Goal: Task Accomplishment & Management: Manage account settings

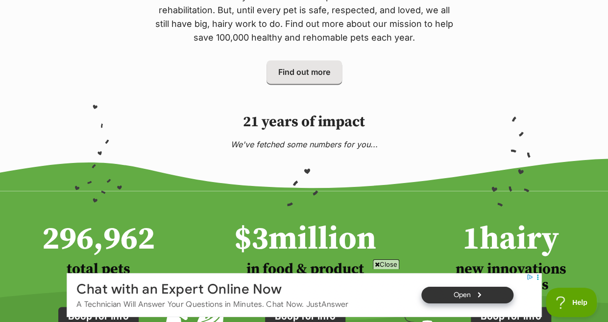
scroll to position [578, 0]
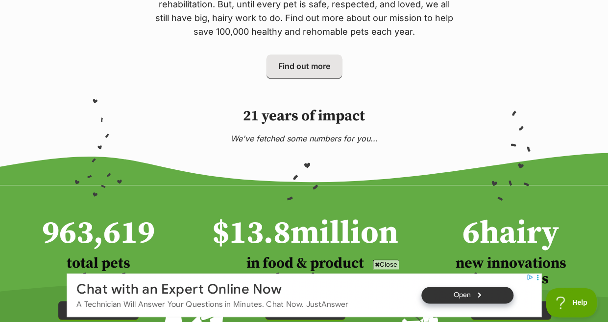
click at [376, 262] on span "Close" at bounding box center [386, 265] width 26 height 10
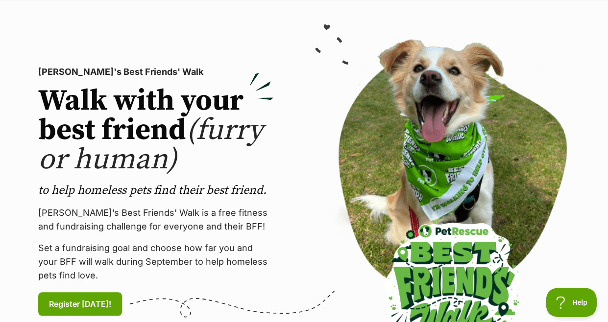
scroll to position [0, 0]
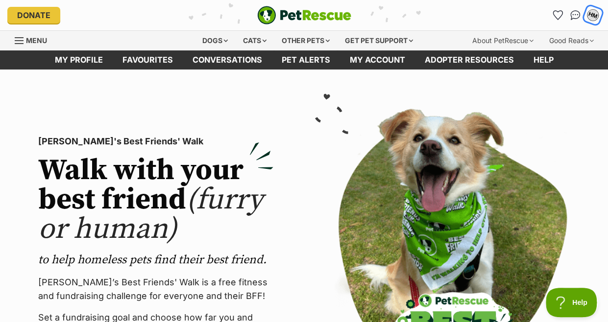
click at [595, 15] on div "HM" at bounding box center [592, 15] width 13 height 13
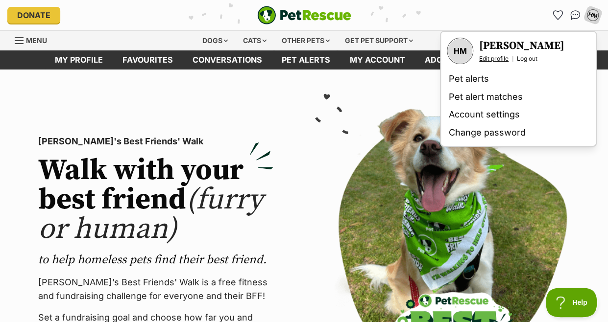
click at [502, 56] on link "Edit profile" at bounding box center [493, 59] width 29 height 8
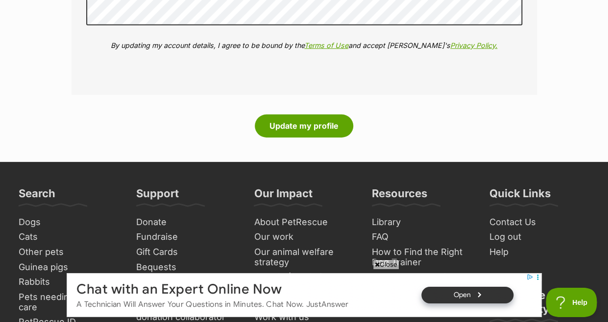
scroll to position [1267, 0]
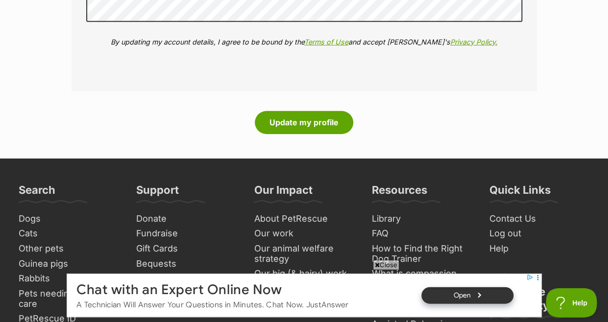
click at [376, 260] on span "Close" at bounding box center [386, 265] width 26 height 10
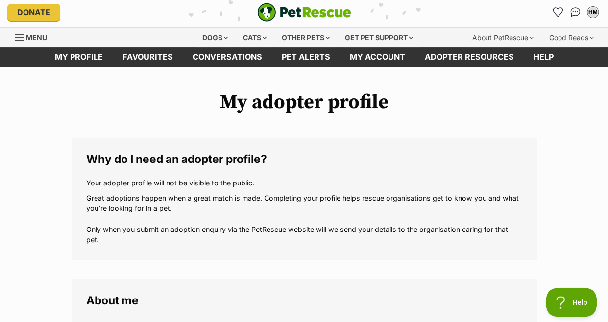
scroll to position [0, 0]
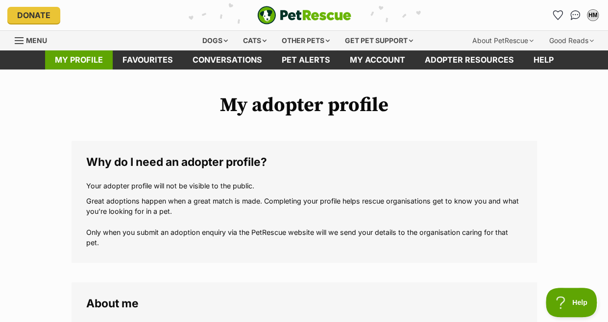
click at [78, 62] on link "My profile" at bounding box center [79, 59] width 68 height 19
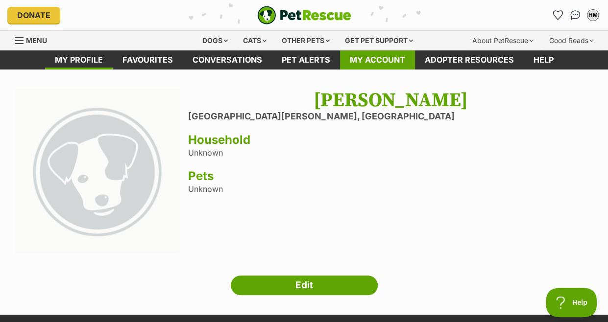
click at [384, 57] on link "My account" at bounding box center [377, 59] width 75 height 19
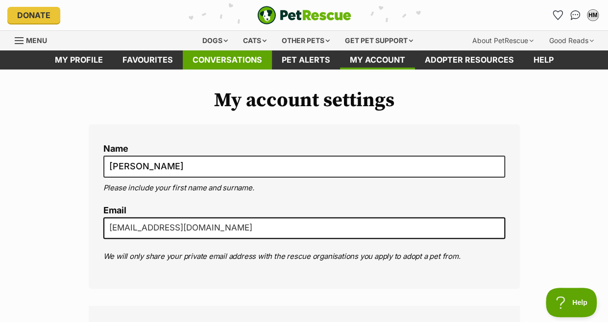
click at [226, 54] on link "Conversations" at bounding box center [227, 59] width 89 height 19
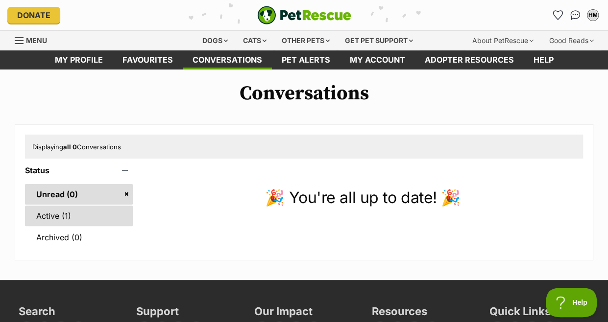
click at [55, 225] on link "Active (1)" at bounding box center [79, 216] width 108 height 21
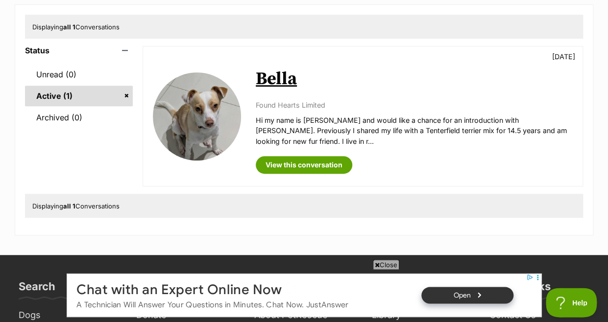
scroll to position [121, 0]
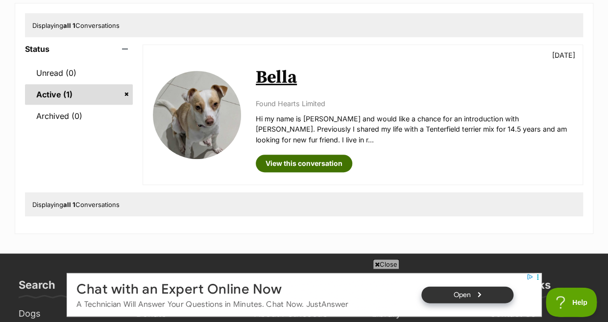
click at [307, 162] on link "View this conversation" at bounding box center [304, 164] width 96 height 18
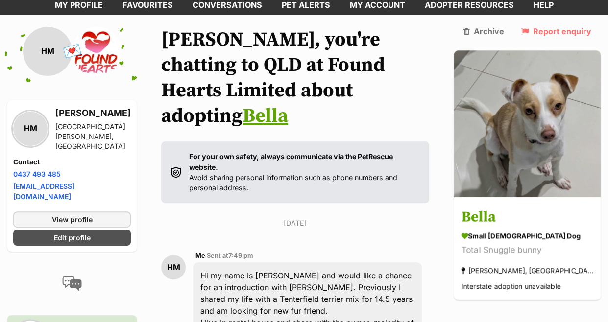
scroll to position [42, 0]
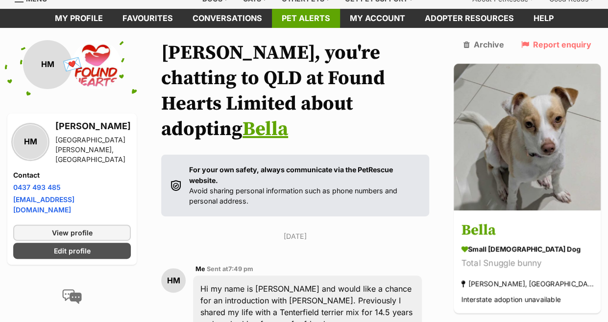
click at [317, 17] on link "Pet alerts" at bounding box center [306, 18] width 68 height 19
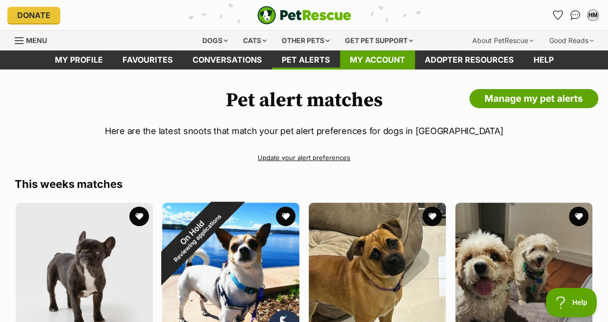
click at [371, 56] on link "My account" at bounding box center [377, 59] width 75 height 19
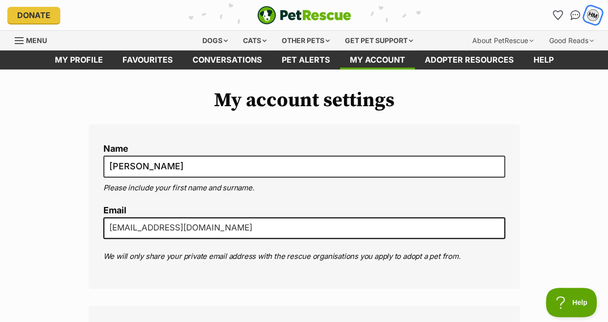
click at [591, 19] on div "HM" at bounding box center [592, 15] width 13 height 13
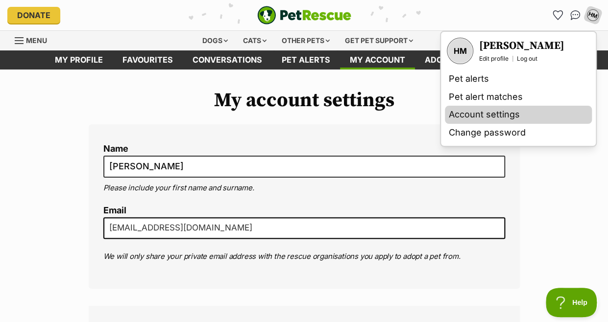
click at [494, 116] on link "Account settings" at bounding box center [518, 115] width 147 height 18
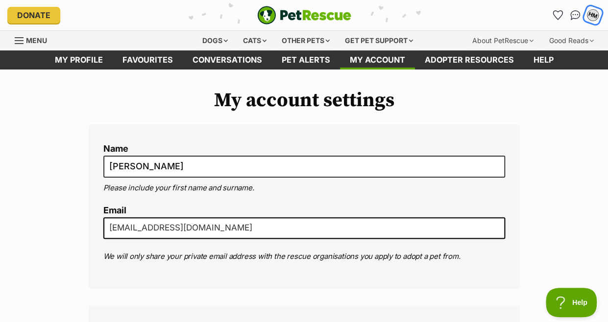
click at [592, 13] on div "HM" at bounding box center [592, 15] width 13 height 13
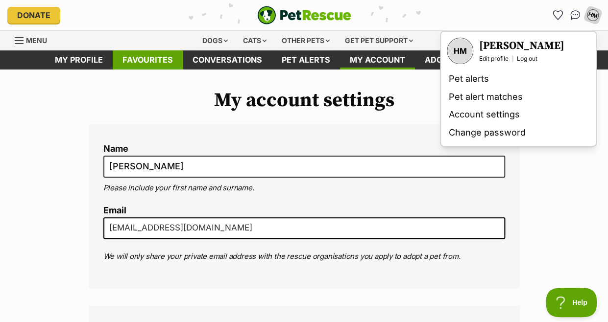
click at [141, 57] on link "Favourites" at bounding box center [148, 59] width 70 height 19
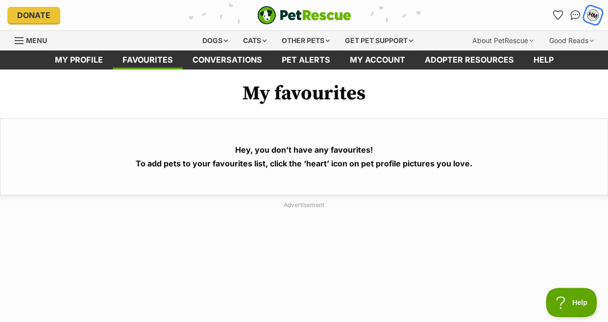
click at [591, 17] on div "HM" at bounding box center [592, 15] width 13 height 13
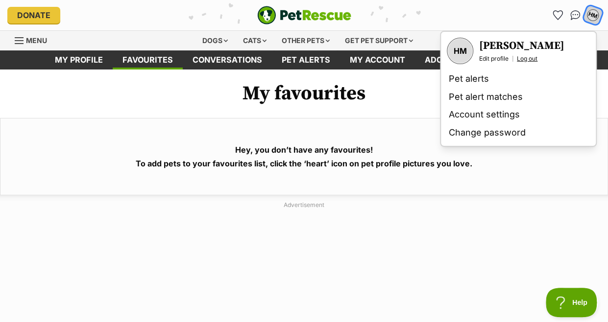
click at [529, 58] on link "Log out" at bounding box center [527, 59] width 21 height 8
